Goal: Communication & Community: Share content

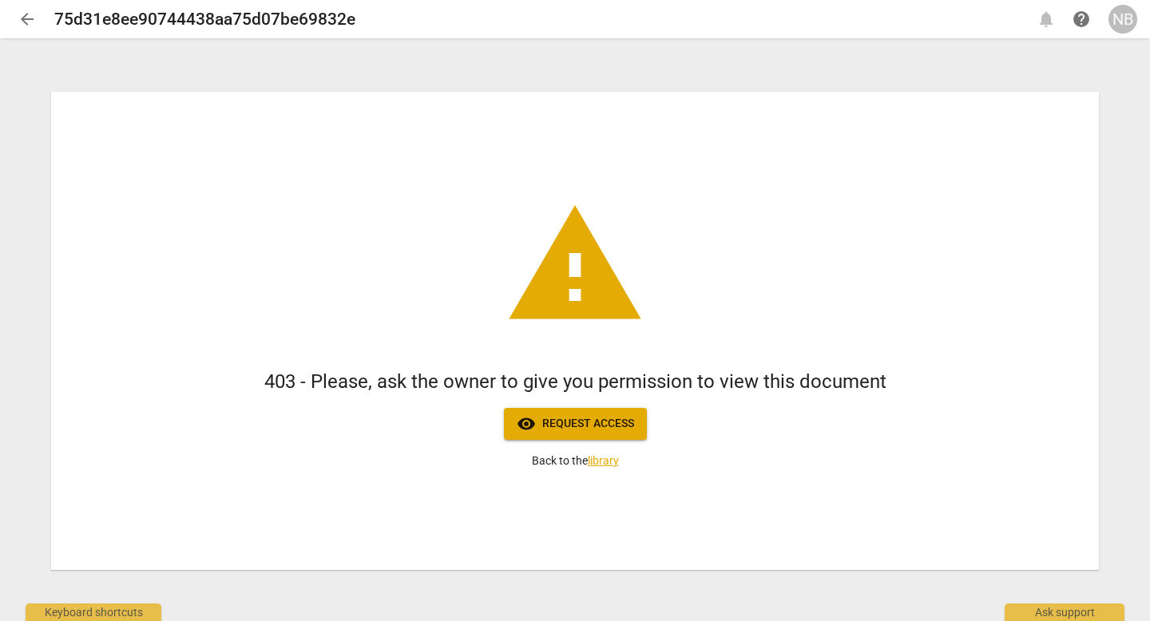
click at [1146, 26] on header "arrow_back 75d31e8ee90744438aa75d07be69832e notifications help NB" at bounding box center [575, 19] width 1150 height 38
click at [1126, 26] on div "NB" at bounding box center [1122, 19] width 29 height 29
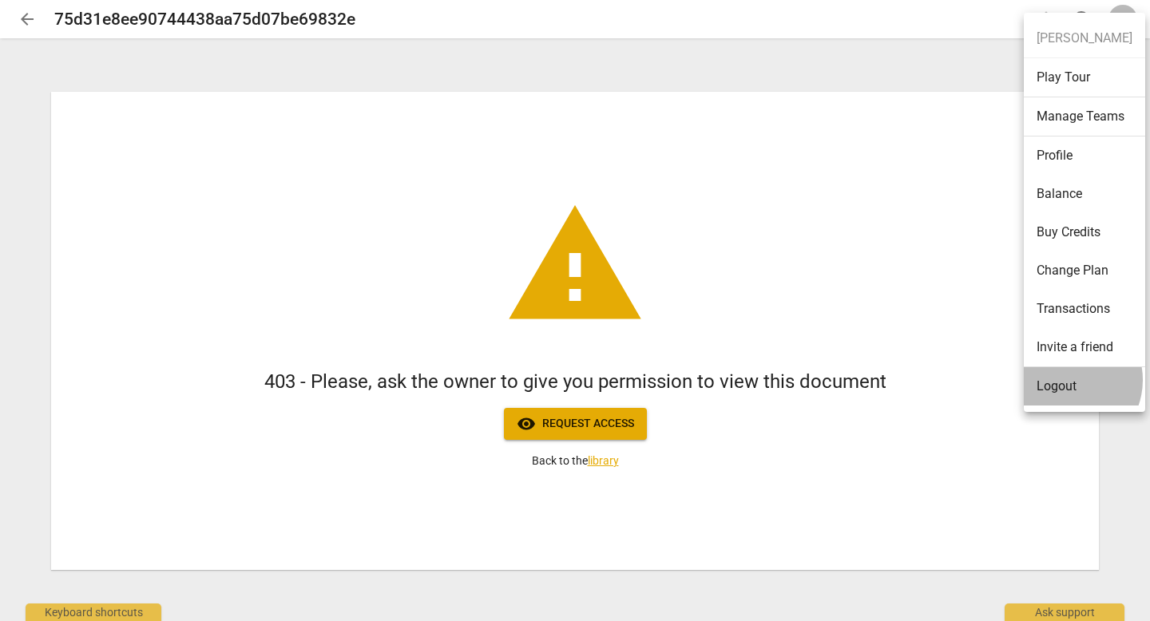
click at [1065, 380] on li "Logout" at bounding box center [1084, 386] width 121 height 38
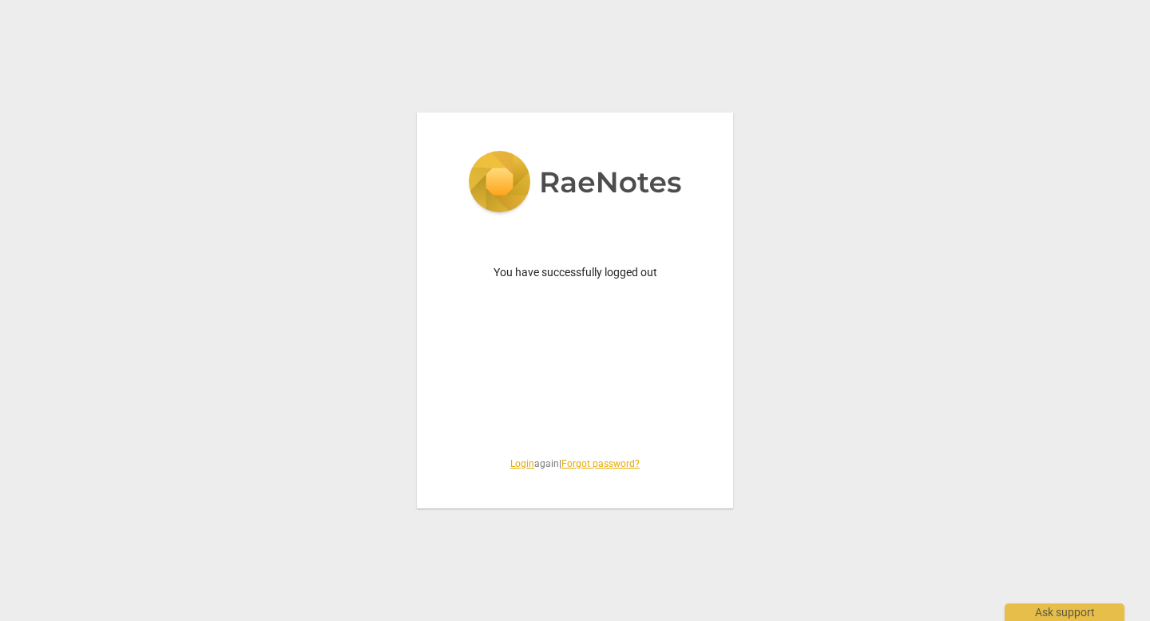
click at [510, 459] on link "Login" at bounding box center [522, 463] width 24 height 11
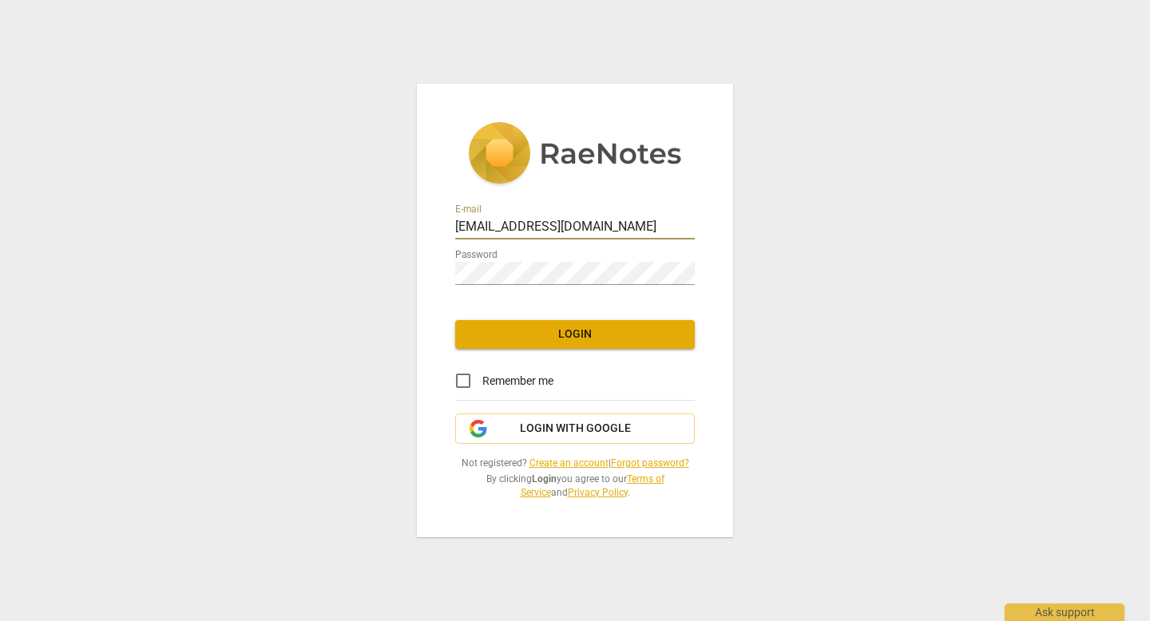
click at [648, 229] on input "info@canadacoachacademy.com" at bounding box center [575, 227] width 240 height 23
type input "marian@coachacademy.com"
click at [585, 336] on span "Login" at bounding box center [575, 335] width 214 height 16
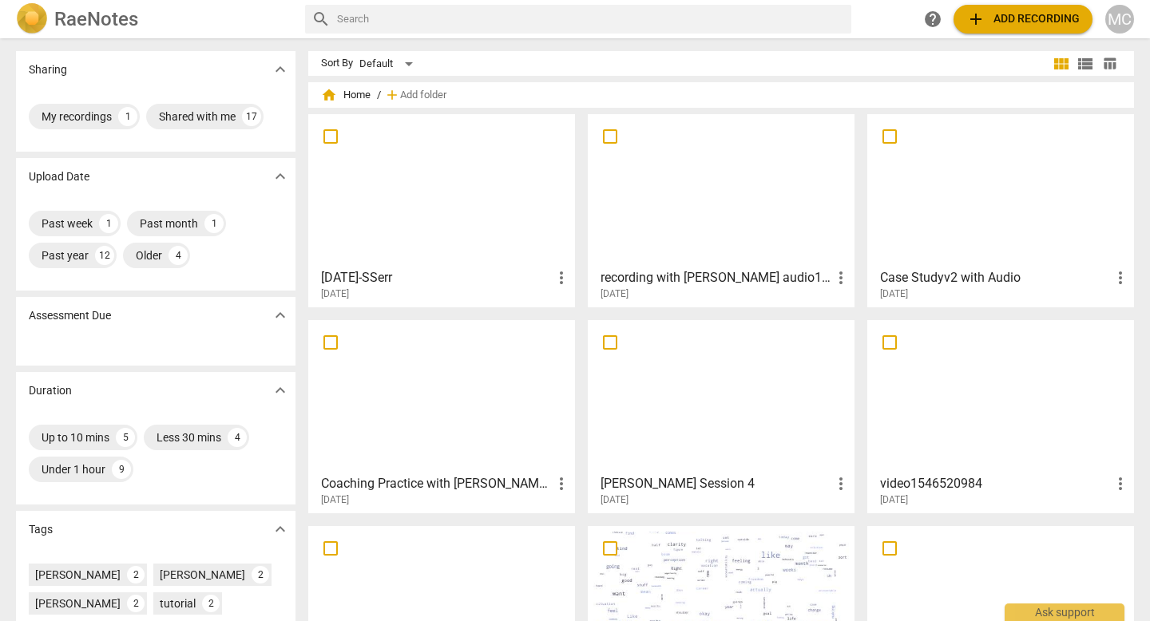
click at [502, 273] on h3 "[DATE]-SSerr" at bounding box center [436, 277] width 231 height 19
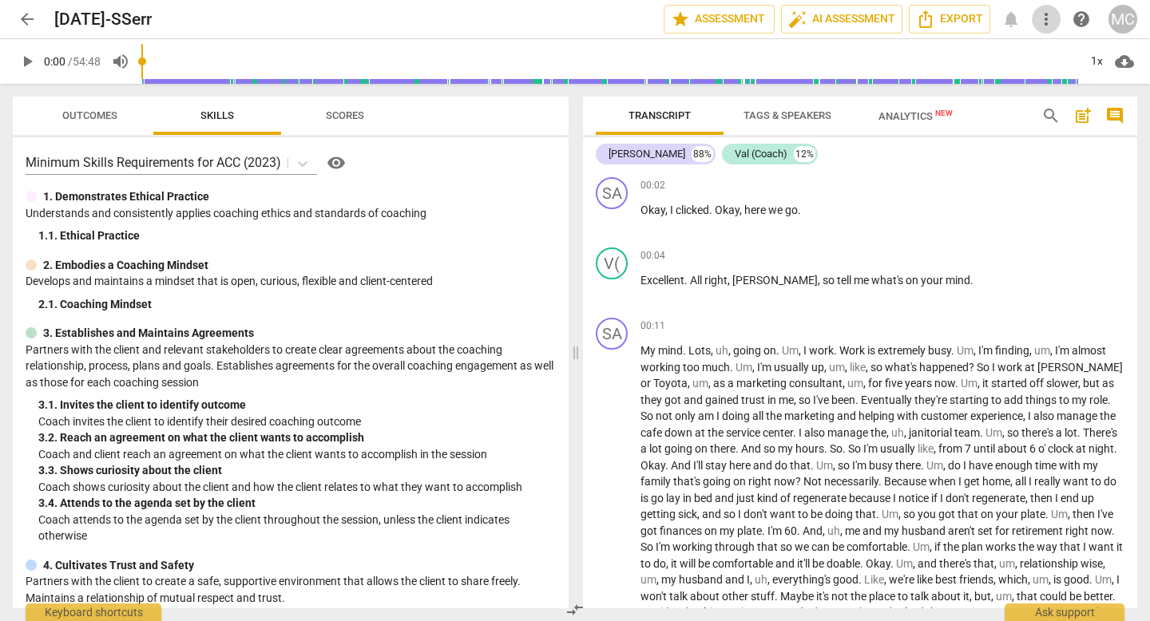
click at [1052, 16] on span "more_vert" at bounding box center [1046, 19] width 19 height 19
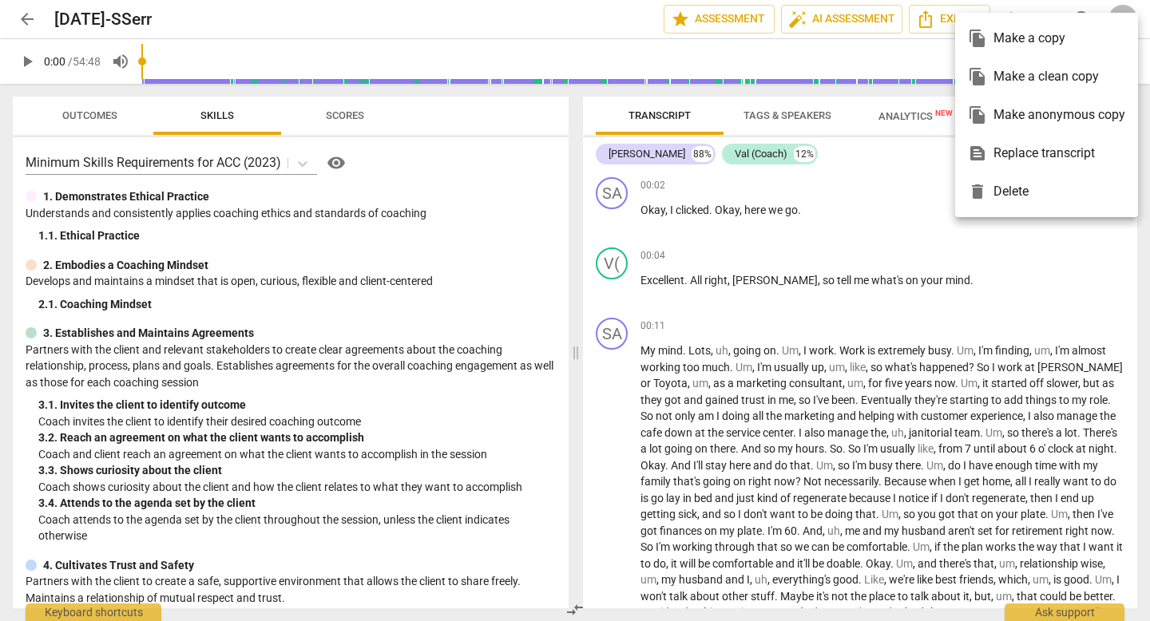
click at [1043, 44] on div "file_copy Make a copy" at bounding box center [1046, 38] width 157 height 38
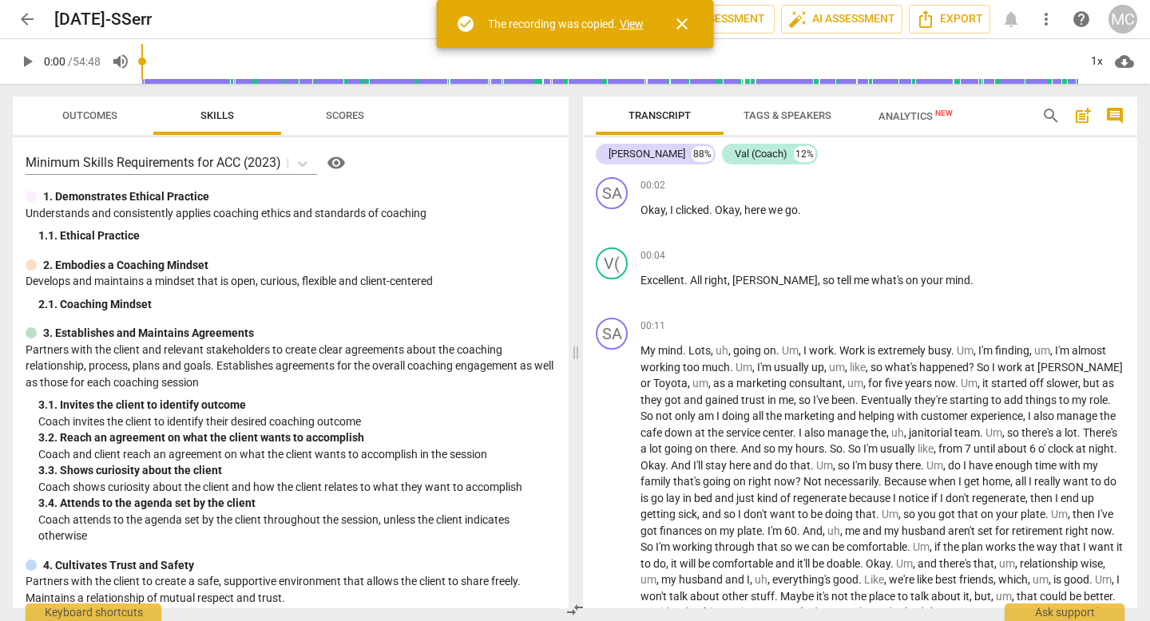
click at [633, 26] on link "View" at bounding box center [632, 24] width 24 height 13
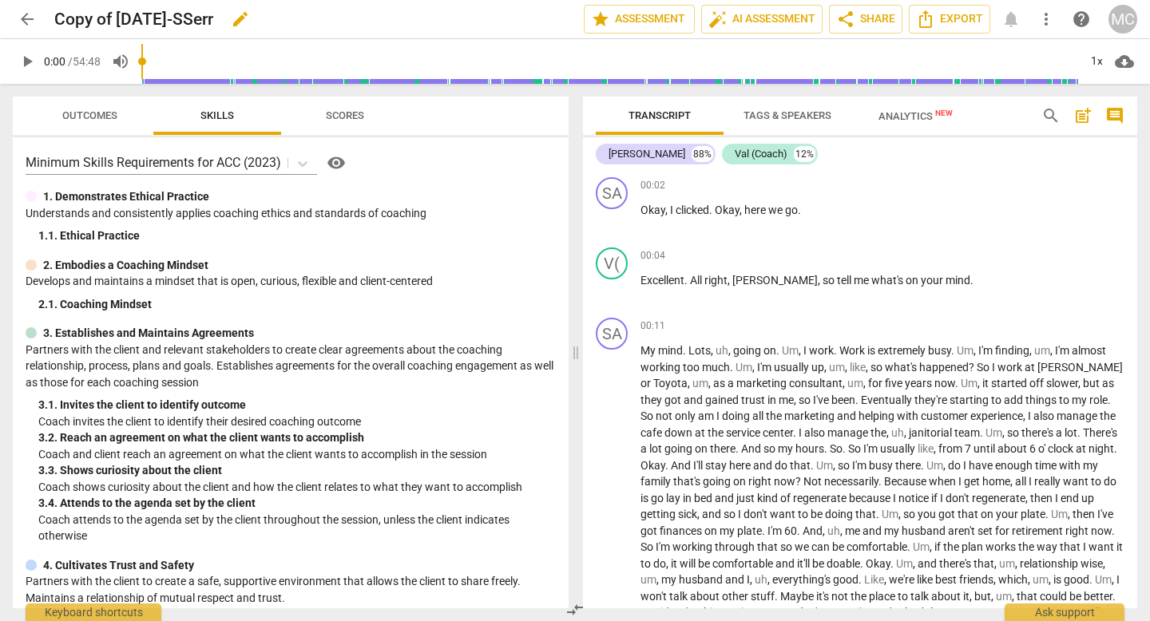
click at [236, 22] on div "Copy of [DATE]-SSerr edit" at bounding box center [312, 19] width 517 height 29
click at [250, 20] on span "edit" at bounding box center [240, 19] width 19 height 19
drag, startPoint x: 259, startPoint y: 20, endPoint x: 2, endPoint y: 22, distance: 256.4
click at [2, 22] on header "arrow_back Copy of 08.04.25-SSerr done clear star Assessment auto_fix_high AI A…" at bounding box center [575, 19] width 1150 height 38
type input "[PERSON_NAME]"
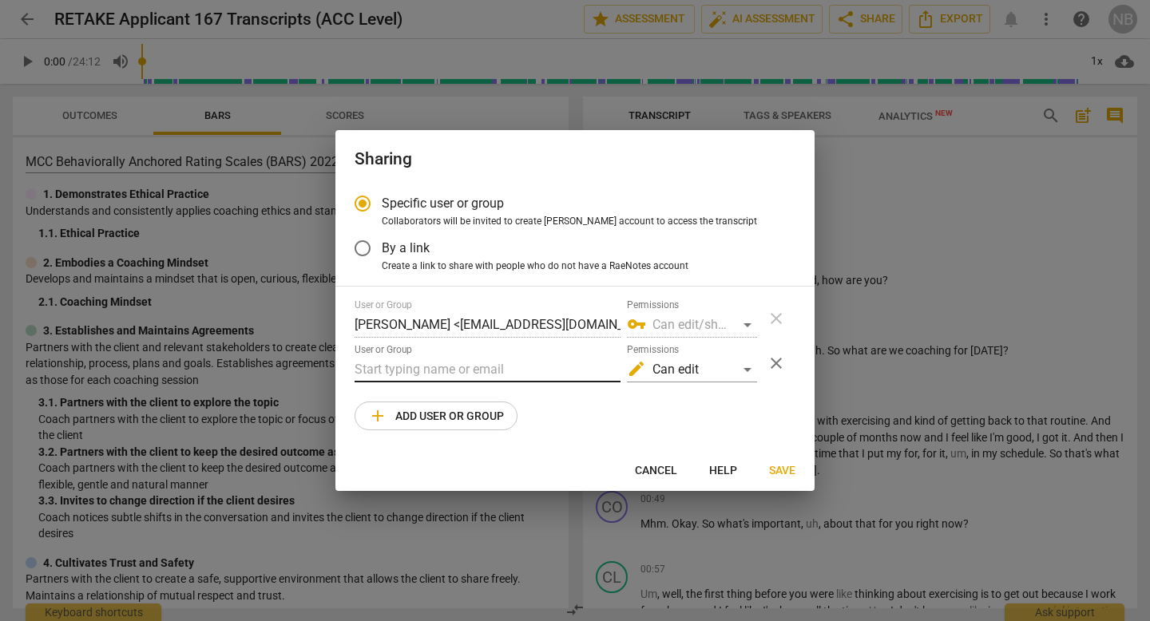
click at [486, 372] on input "text" at bounding box center [488, 370] width 266 height 26
type input "[PERSON_NAME][EMAIL_ADDRESS][DOMAIN_NAME]"
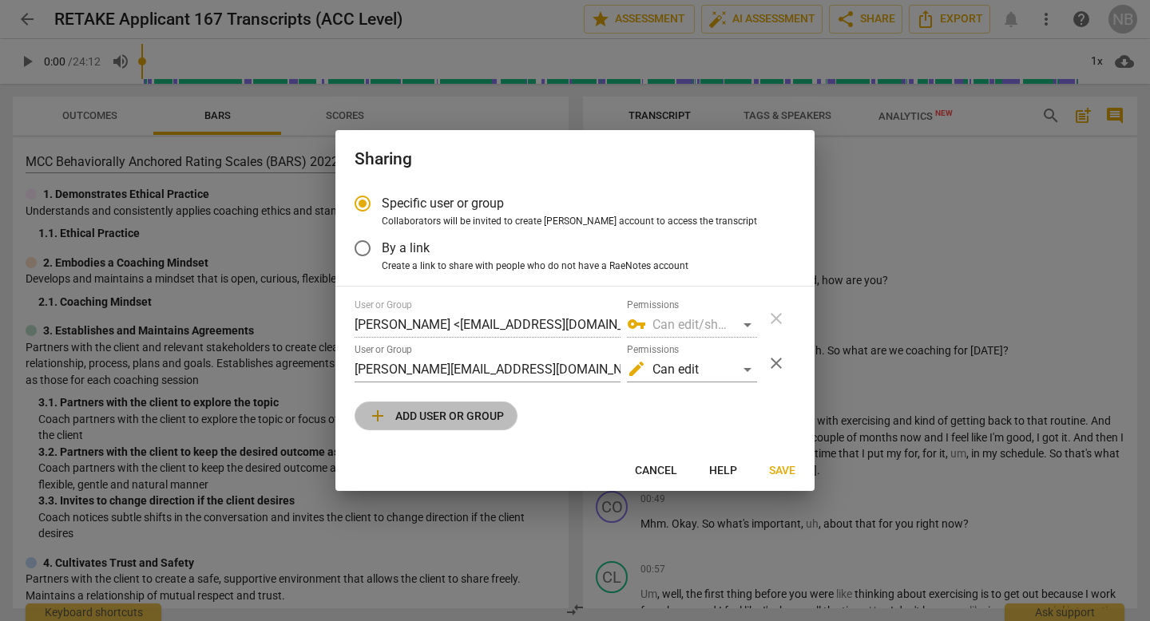
click at [426, 414] on span "add Add user or group" at bounding box center [436, 415] width 136 height 19
radio input "false"
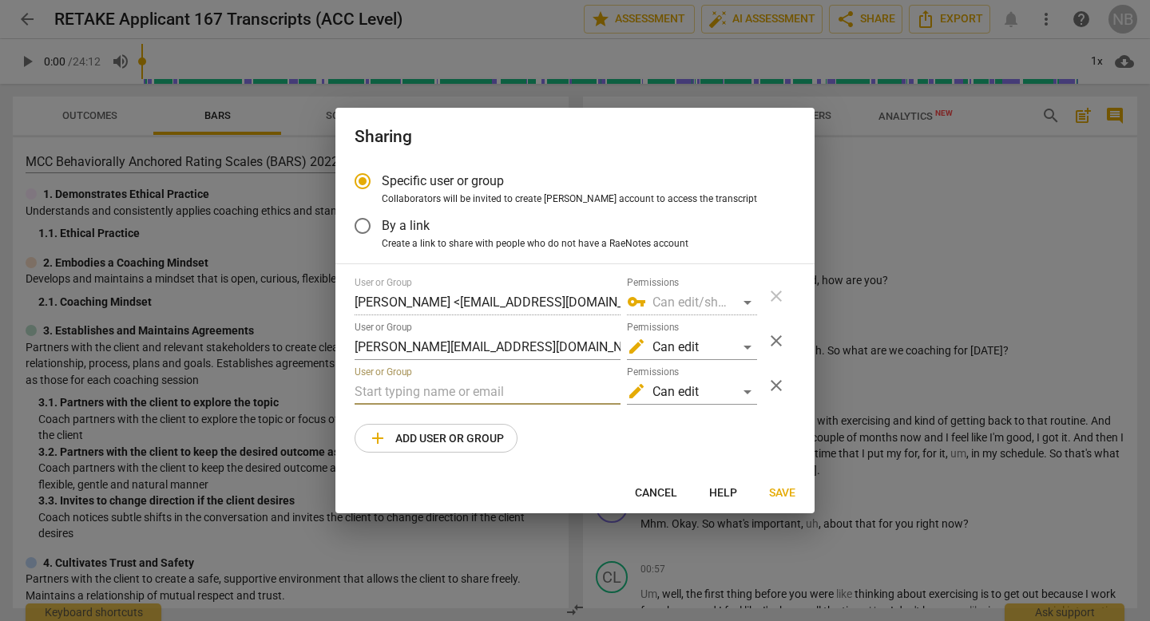
click at [451, 390] on input "text" at bounding box center [488, 392] width 266 height 26
type input "pe"
click at [657, 494] on span "Cancel" at bounding box center [656, 494] width 42 height 16
radio input "false"
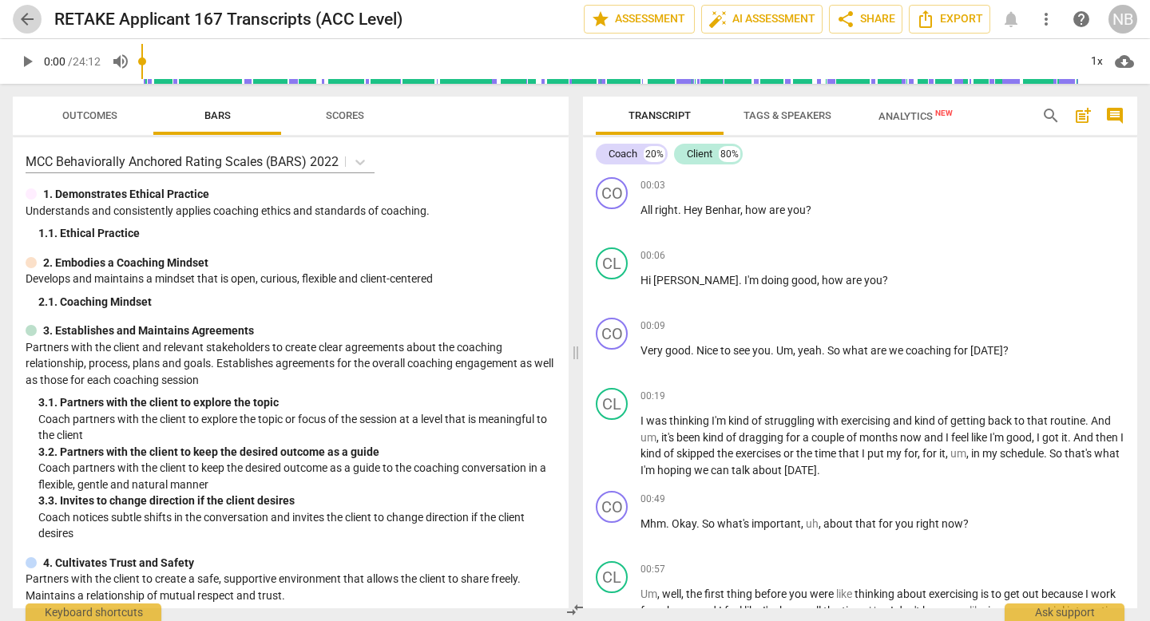
click at [32, 19] on span "arrow_back" at bounding box center [27, 19] width 19 height 19
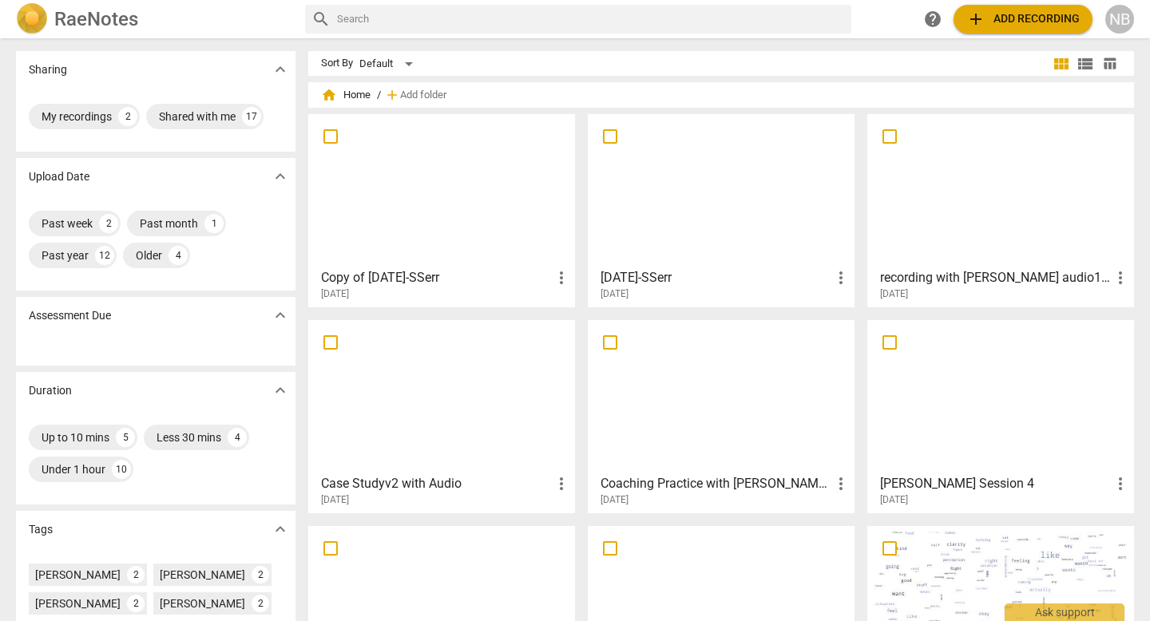
click at [525, 206] on div at bounding box center [442, 190] width 256 height 141
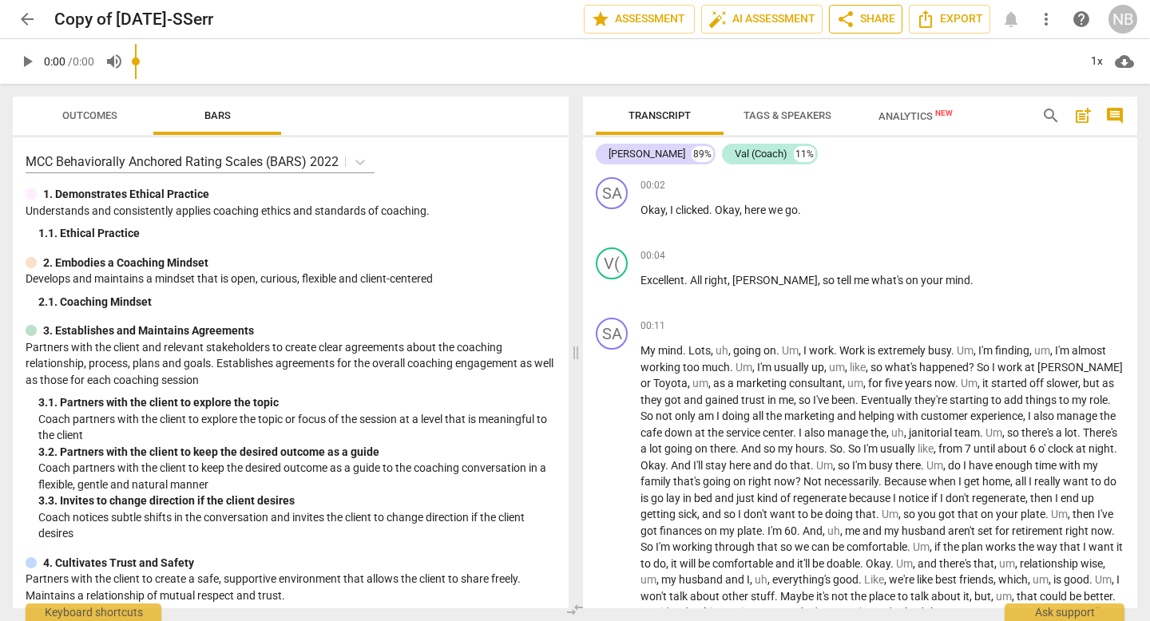
click at [890, 15] on span "share Share" at bounding box center [865, 19] width 59 height 19
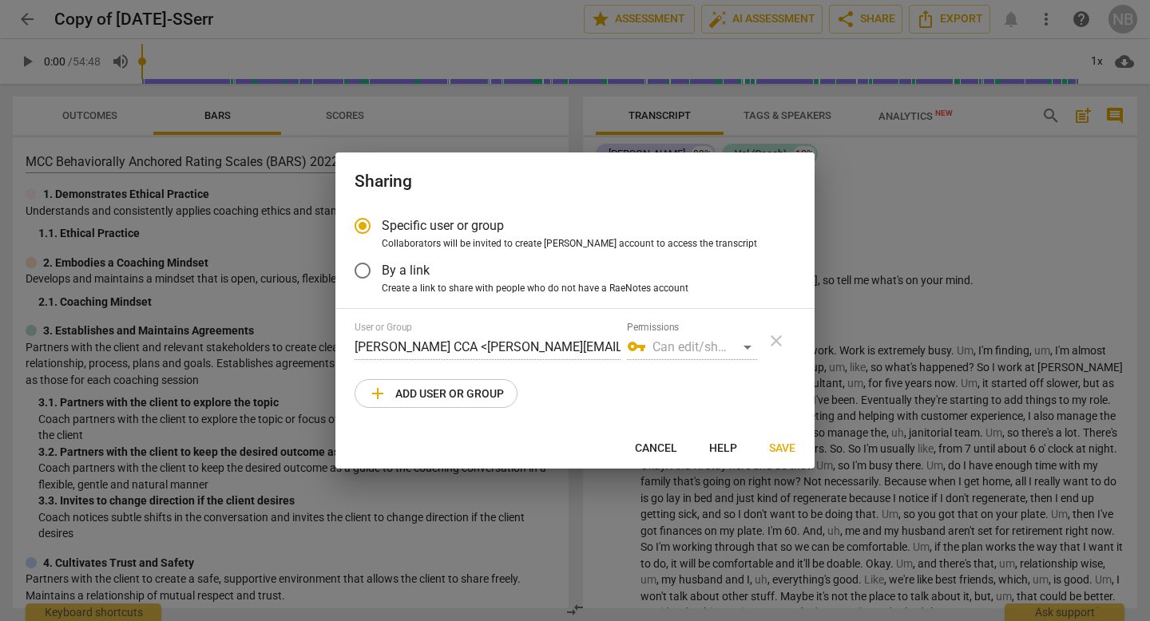
click at [474, 386] on span "add Add user or group" at bounding box center [436, 393] width 136 height 19
radio input "false"
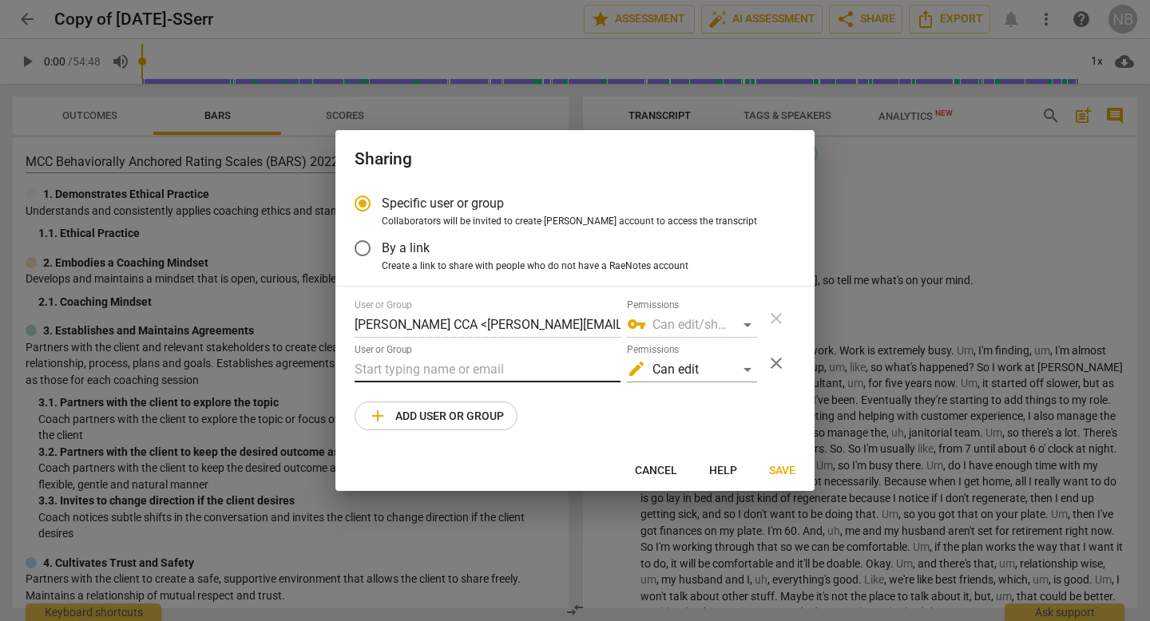
click at [498, 368] on input "text" at bounding box center [488, 370] width 266 height 26
type input "[PERSON_NAME][EMAIL_ADDRESS][DOMAIN_NAME]"
click at [445, 416] on span "add Add user or group" at bounding box center [436, 415] width 136 height 19
radio input "false"
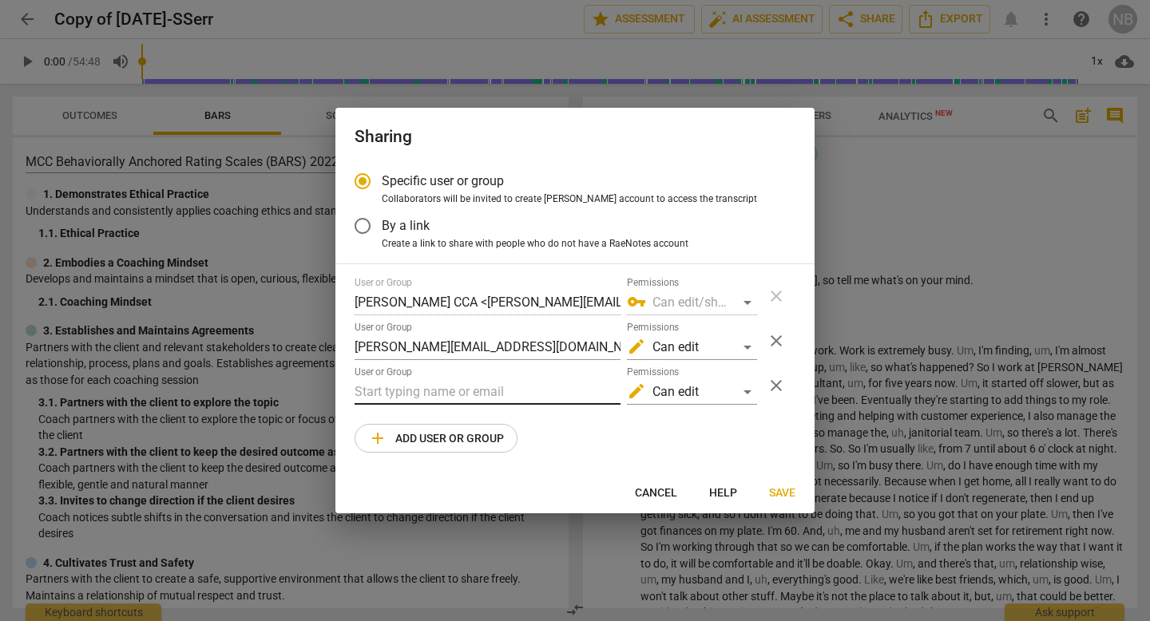
click at [461, 400] on input "text" at bounding box center [488, 392] width 266 height 26
type input "[PERSON_NAME][EMAIL_ADDRESS][DOMAIN_NAME]"
click at [708, 349] on div "edit Can edit" at bounding box center [692, 348] width 130 height 26
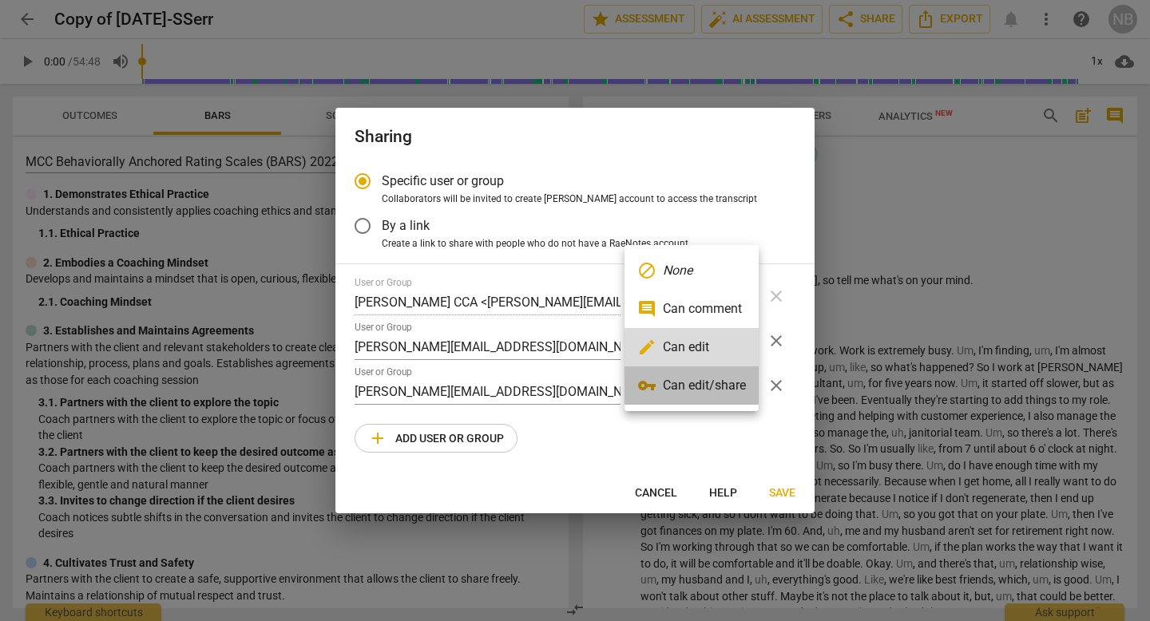
click at [698, 376] on li "vpn_key Can edit/share" at bounding box center [692, 386] width 134 height 38
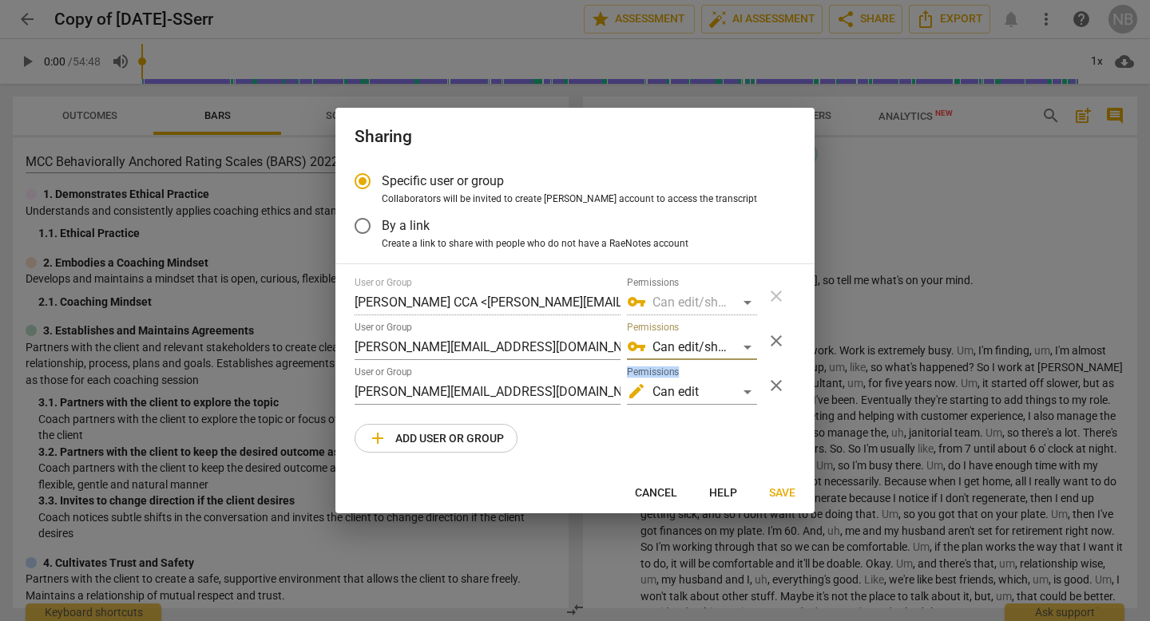
click at [698, 376] on div "Permissions edit Can edit" at bounding box center [692, 386] width 130 height 38
click at [697, 389] on div "edit Can edit" at bounding box center [692, 392] width 130 height 26
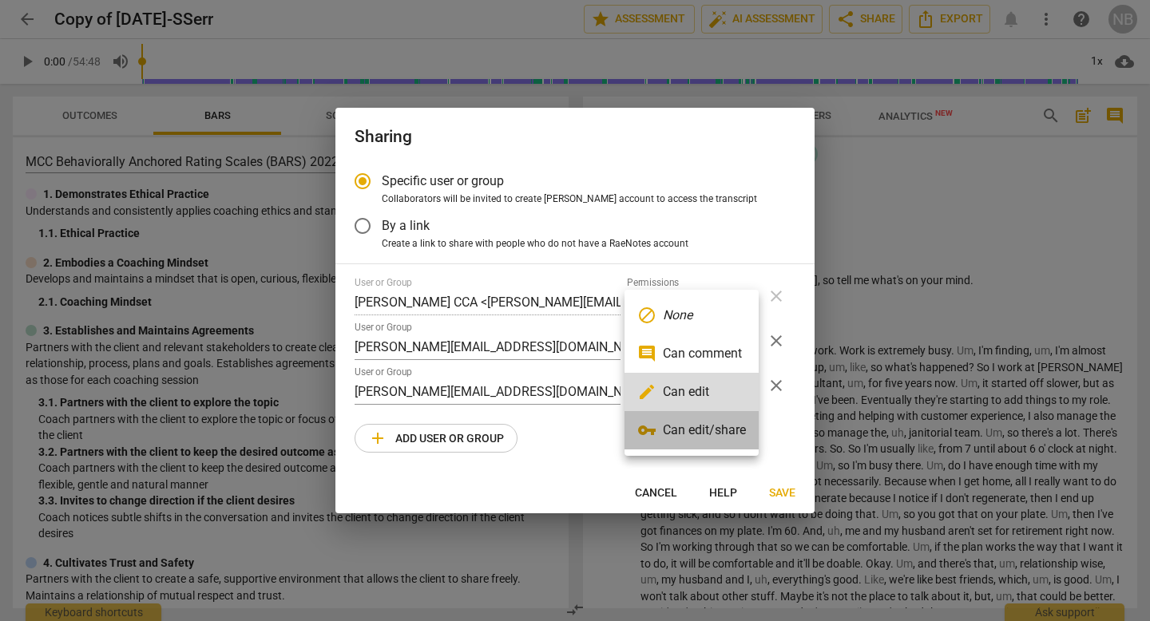
click at [693, 429] on li "vpn_key Can edit/share" at bounding box center [692, 430] width 134 height 38
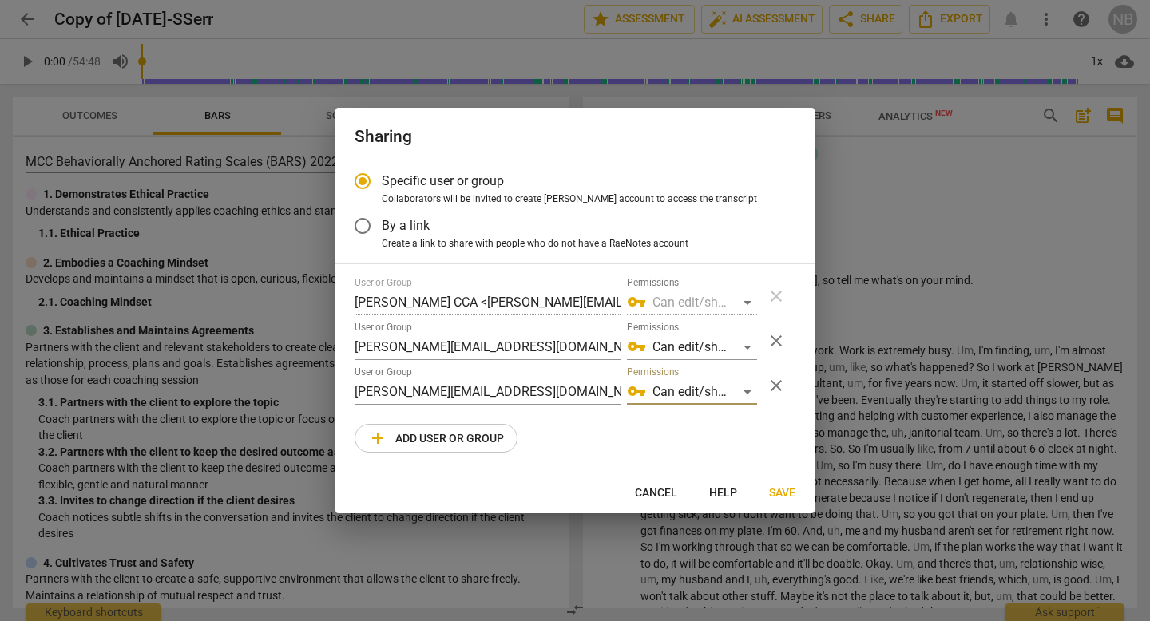
click at [855, 351] on div at bounding box center [575, 310] width 1150 height 621
radio input "false"
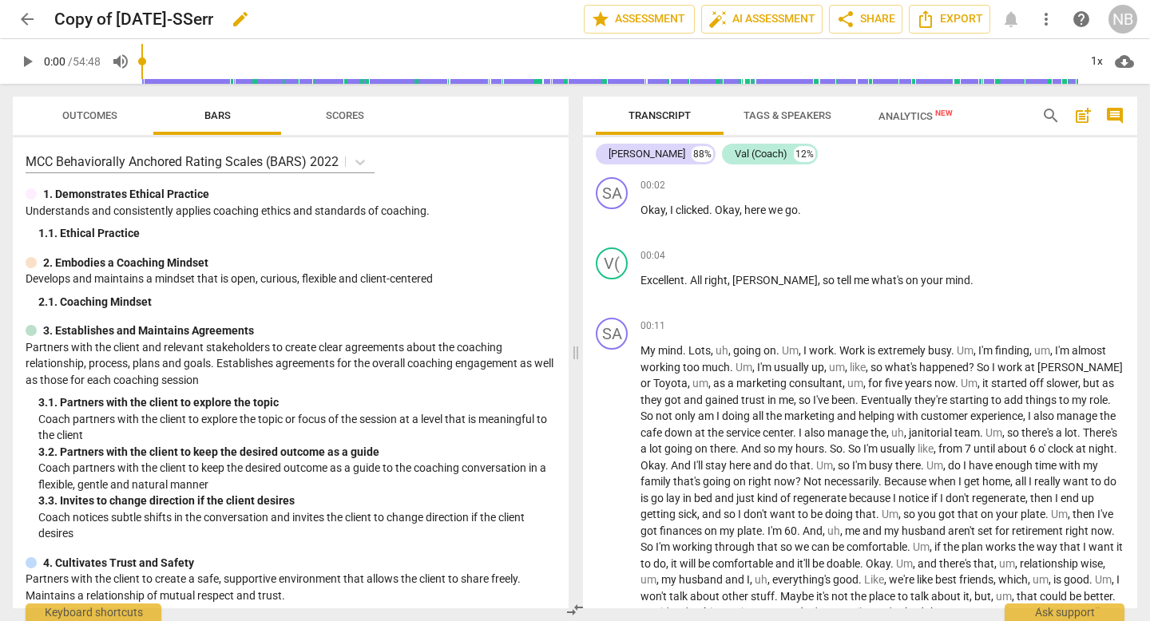
click at [349, 26] on div "Copy of [DATE]-SSerr edit" at bounding box center [312, 19] width 517 height 29
click at [250, 20] on span "edit" at bounding box center [240, 19] width 19 height 19
click at [249, 20] on input "Copy of [DATE]-SSerr" at bounding box center [283, 19] width 459 height 30
drag, startPoint x: 249, startPoint y: 20, endPoint x: 62, endPoint y: 19, distance: 186.9
click at [62, 19] on input "Copy of [DATE]-SSerr" at bounding box center [283, 19] width 459 height 30
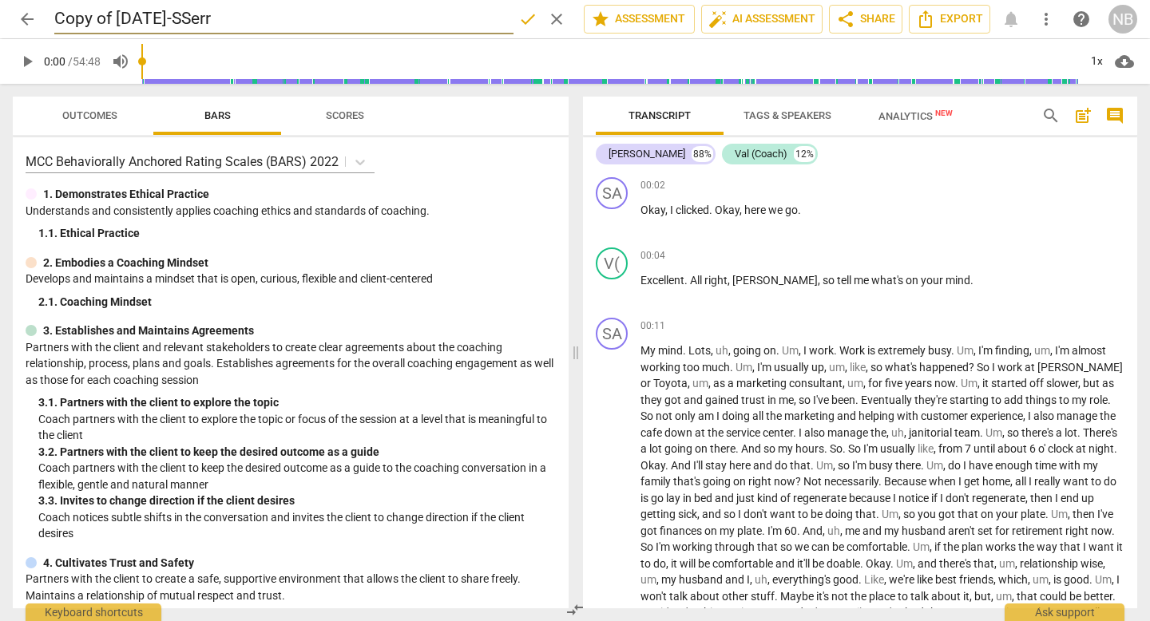
type input "C"
type input "[PERSON_NAME] Coaching Session"
click at [525, 26] on span "done" at bounding box center [527, 19] width 19 height 19
click at [863, 25] on span "share Share" at bounding box center [865, 19] width 59 height 19
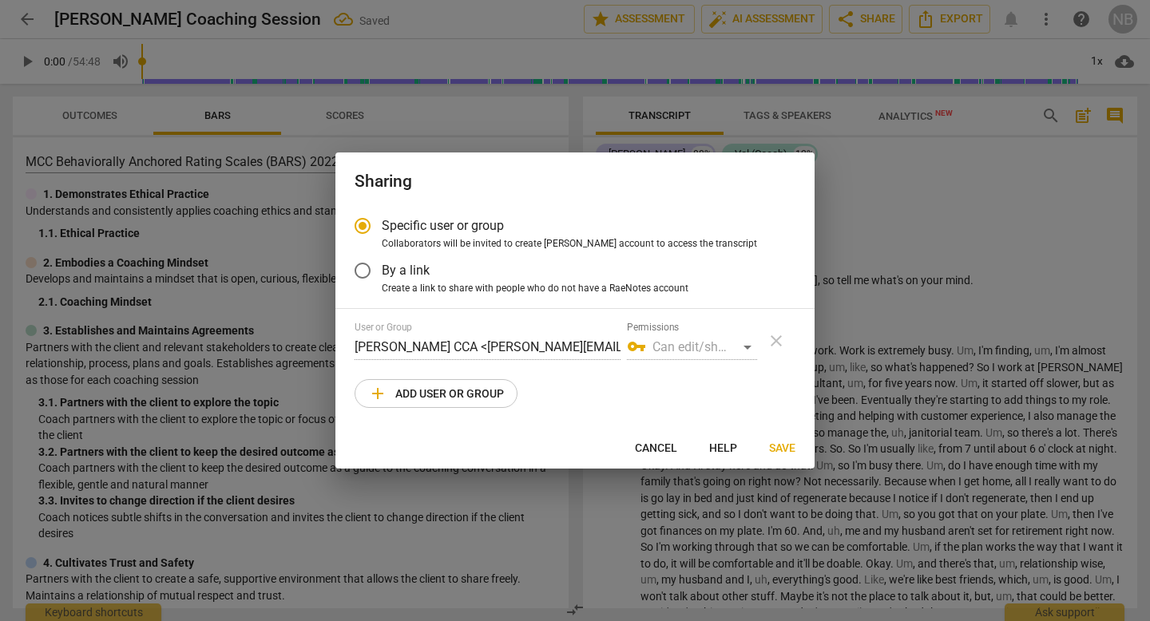
click at [430, 390] on span "add Add user or group" at bounding box center [436, 393] width 136 height 19
radio input "false"
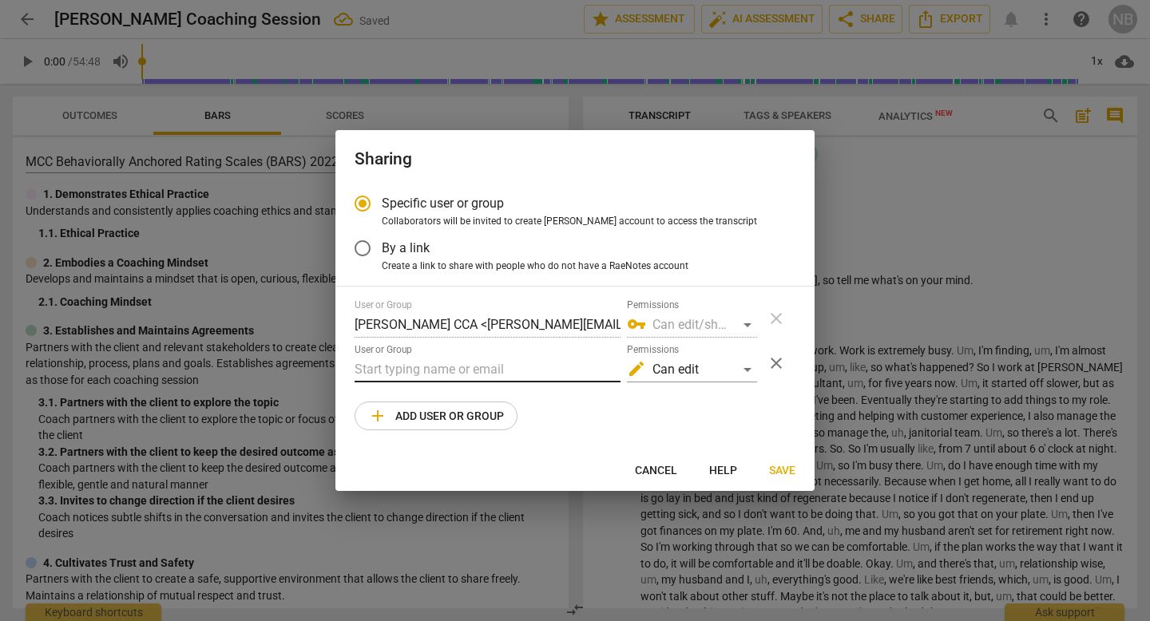
click at [446, 363] on input "text" at bounding box center [488, 370] width 266 height 26
type input "[PERSON_NAME][EMAIL_ADDRESS][DOMAIN_NAME]"
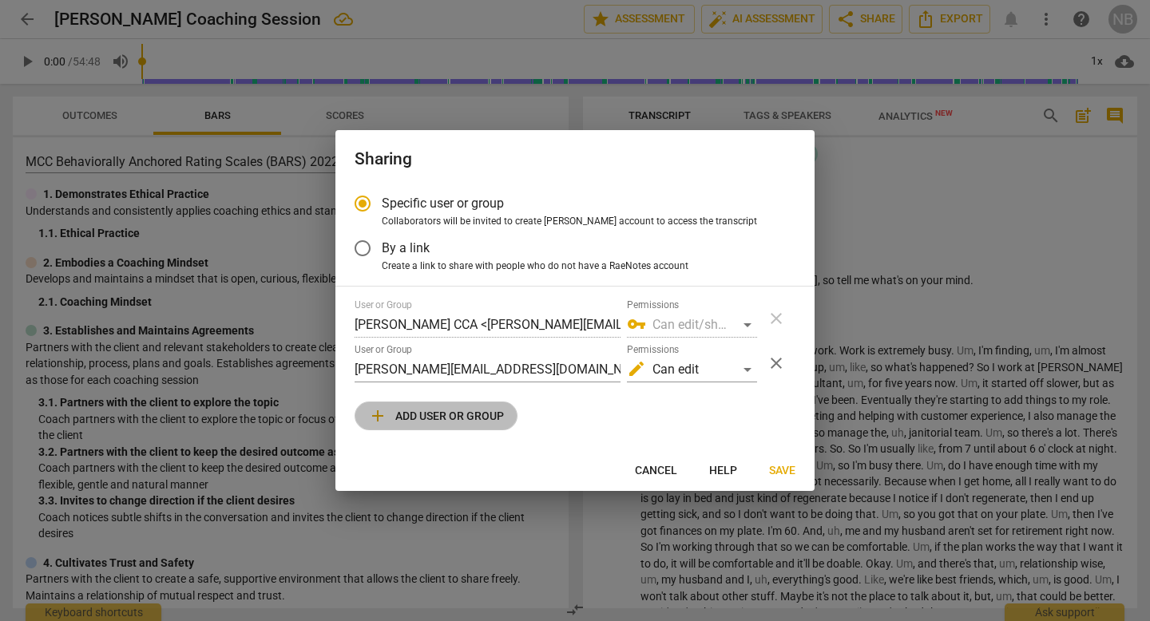
click at [392, 413] on span "add Add user or group" at bounding box center [436, 415] width 136 height 19
radio input "false"
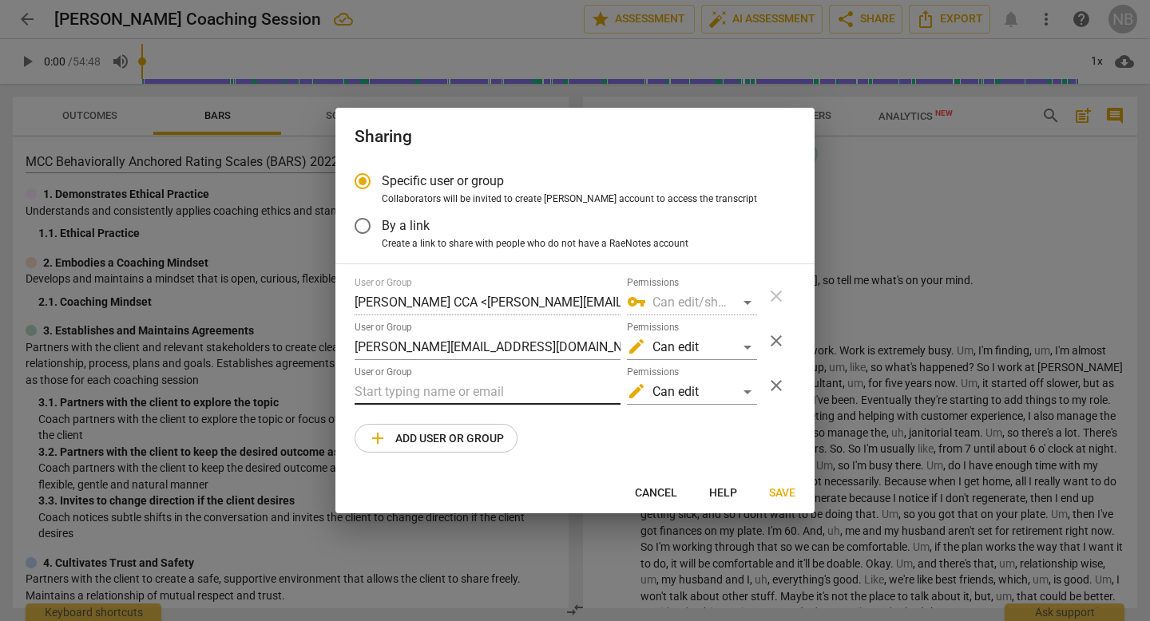
click at [422, 394] on input "text" at bounding box center [488, 392] width 266 height 26
type input "[PERSON_NAME][EMAIL_ADDRESS][DOMAIN_NAME]"
click at [692, 399] on div "edit Can edit" at bounding box center [692, 392] width 130 height 26
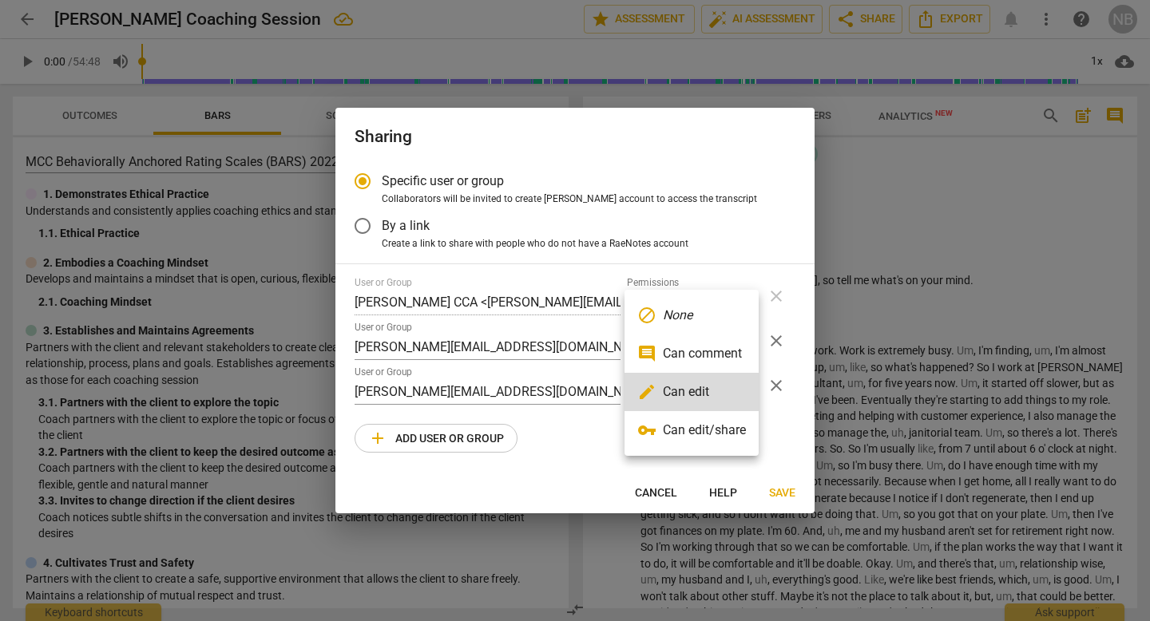
click at [687, 434] on li "vpn_key Can edit/share" at bounding box center [692, 430] width 134 height 38
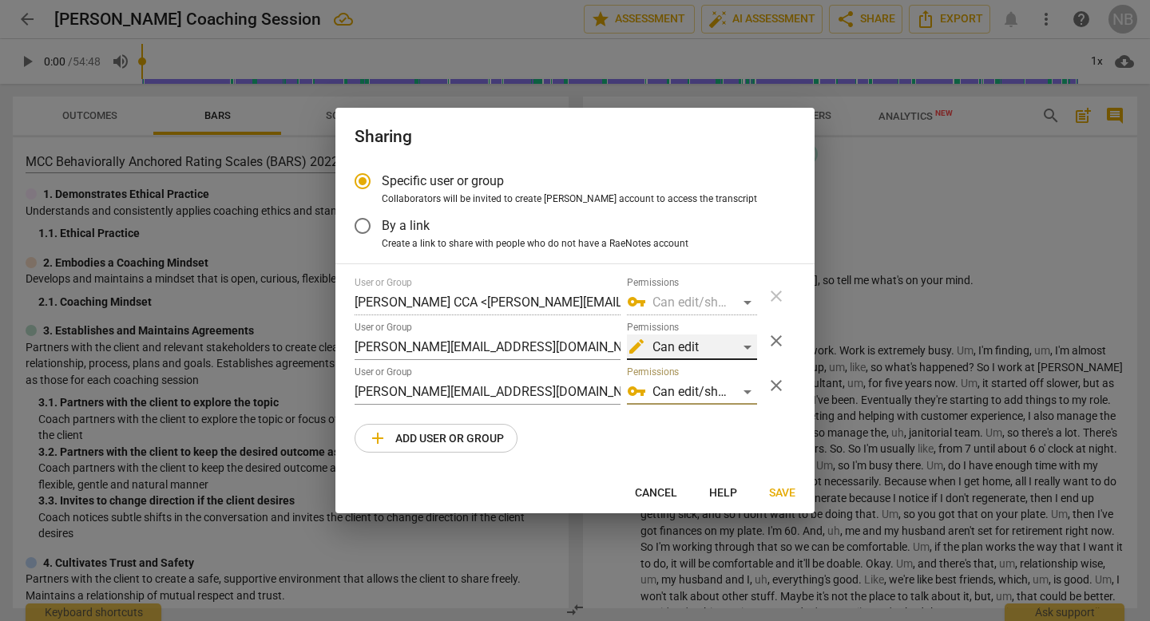
click at [704, 349] on div "edit Can edit" at bounding box center [692, 348] width 130 height 26
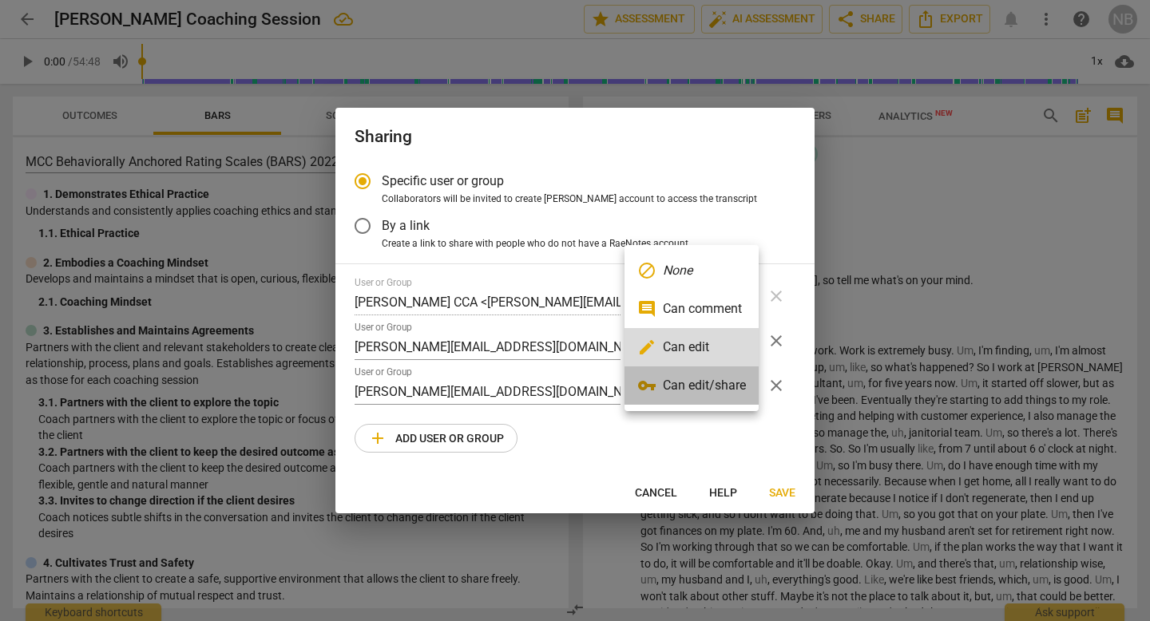
click at [691, 394] on li "vpn_key Can edit/share" at bounding box center [692, 386] width 134 height 38
radio input "false"
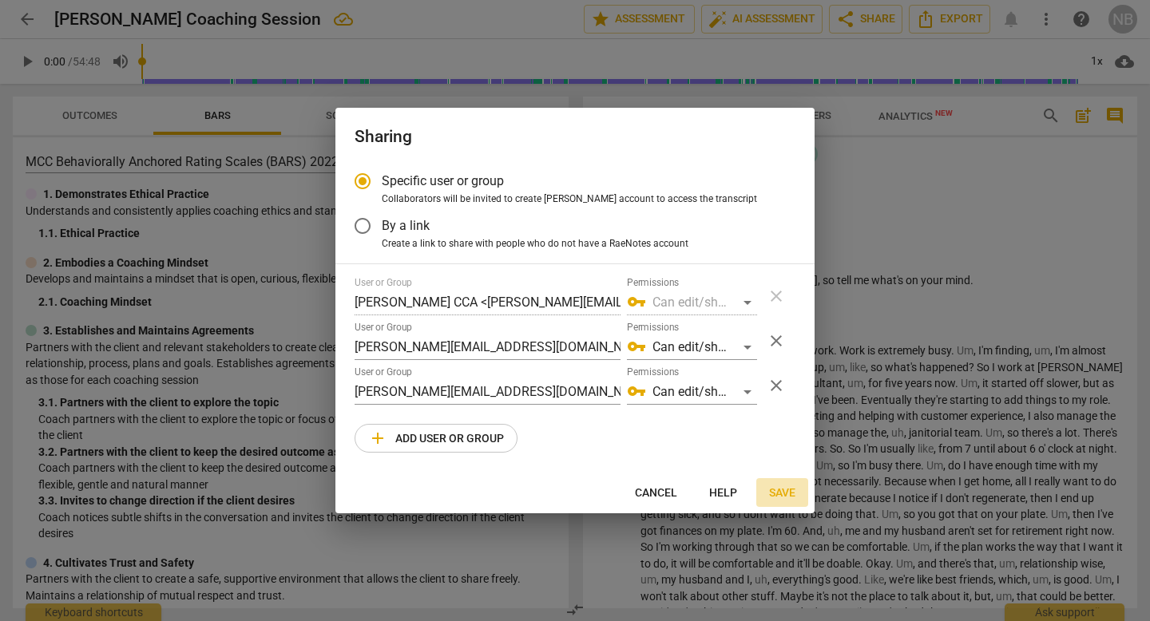
click at [786, 486] on span "Save" at bounding box center [782, 494] width 26 height 16
